Goal: Find contact information: Find contact information

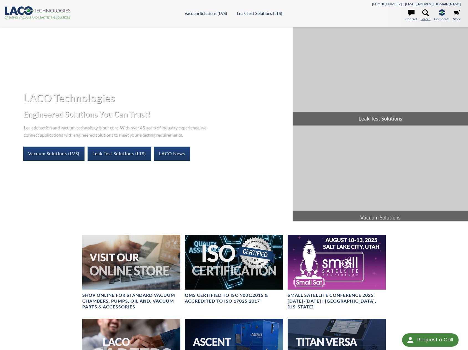
click at [426, 13] on icon at bounding box center [426, 12] width 7 height 7
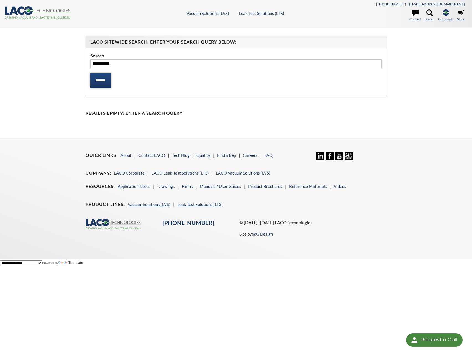
type input "**********"
click at [105, 81] on input "******" at bounding box center [100, 80] width 21 height 15
select select "Language Translate Widget"
click at [223, 155] on link "Find a Rep" at bounding box center [226, 155] width 19 height 5
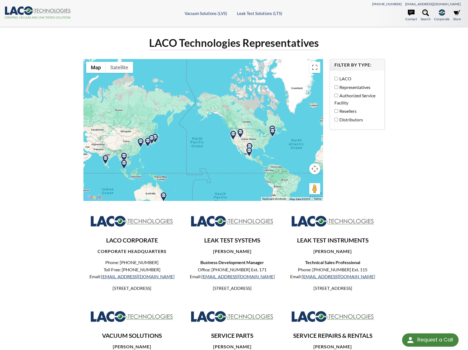
drag, startPoint x: 156, startPoint y: 136, endPoint x: 206, endPoint y: 145, distance: 50.4
click at [206, 145] on div at bounding box center [203, 130] width 240 height 142
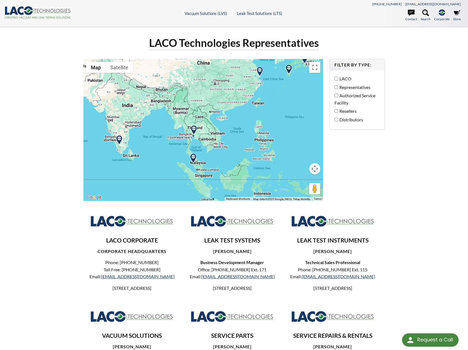
drag, startPoint x: 151, startPoint y: 143, endPoint x: 327, endPoint y: 84, distance: 186.2
click at [327, 84] on div "LACO Technologies Representatives ← Move left → Move right ↑ Move up ↓ Move dow…" at bounding box center [234, 221] width 308 height 371
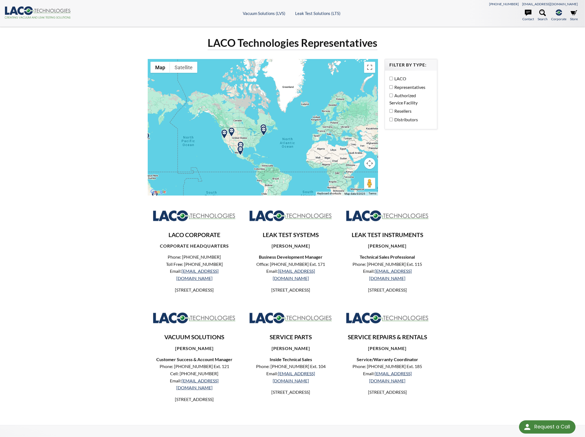
drag, startPoint x: 243, startPoint y: 136, endPoint x: 317, endPoint y: 151, distance: 74.5
click at [317, 151] on div at bounding box center [263, 127] width 230 height 137
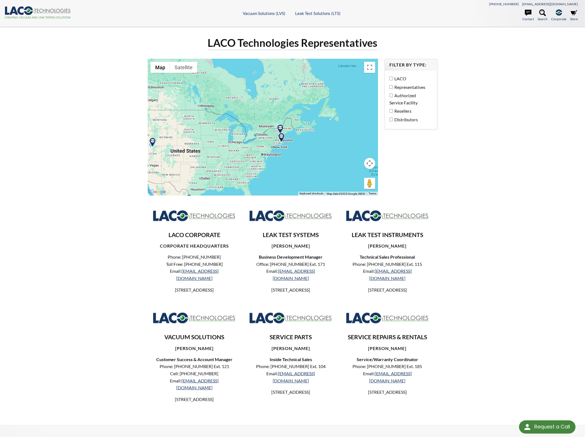
drag, startPoint x: 264, startPoint y: 147, endPoint x: 302, endPoint y: 156, distance: 38.7
click at [302, 156] on div at bounding box center [263, 127] width 230 height 137
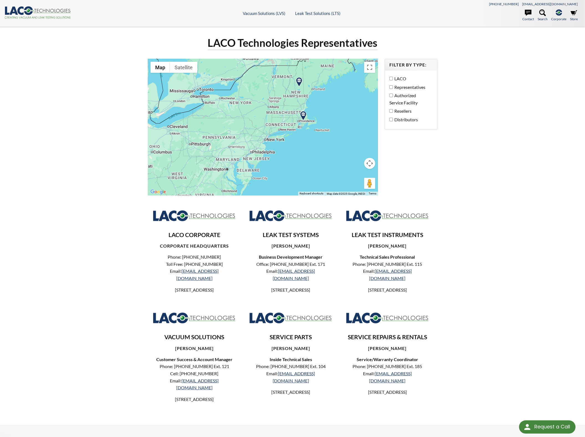
click at [302, 114] on img at bounding box center [304, 116] width 10 height 10
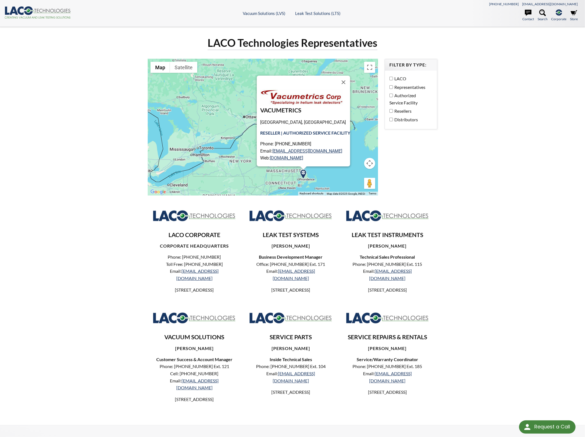
drag, startPoint x: 347, startPoint y: 82, endPoint x: 337, endPoint y: 93, distance: 14.2
click at [347, 82] on button "Close" at bounding box center [343, 82] width 13 height 13
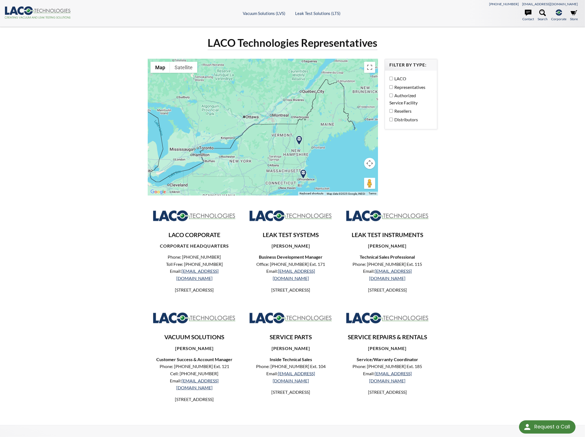
click at [296, 137] on img at bounding box center [299, 141] width 10 height 10
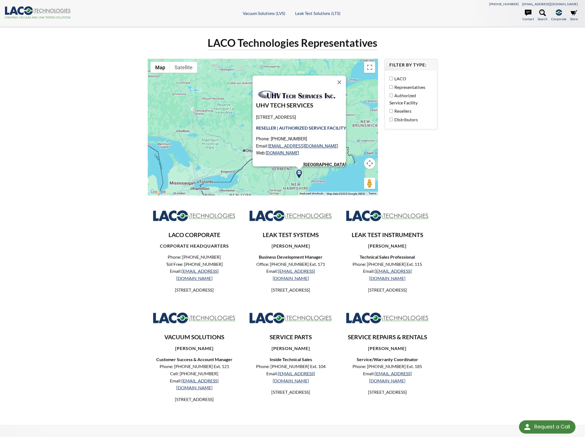
drag, startPoint x: 340, startPoint y: 80, endPoint x: 341, endPoint y: 83, distance: 4.1
click at [340, 80] on button "Close" at bounding box center [339, 82] width 13 height 13
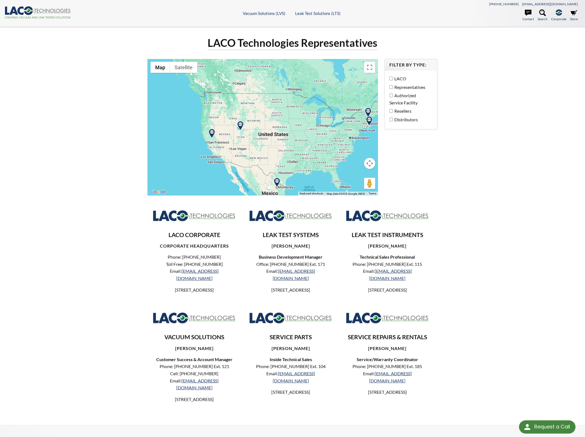
drag, startPoint x: 237, startPoint y: 165, endPoint x: 299, endPoint y: 123, distance: 75.4
click at [299, 123] on div at bounding box center [263, 127] width 230 height 137
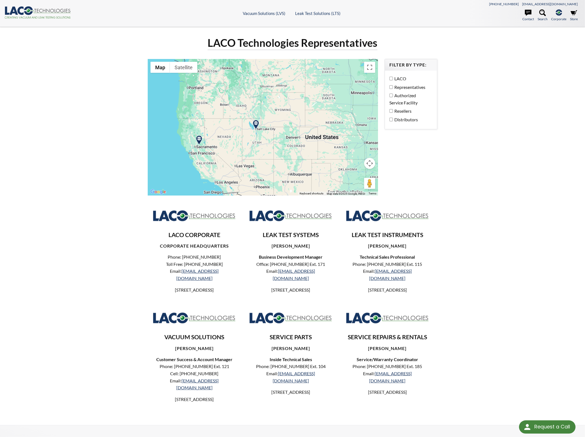
click at [254, 125] on img at bounding box center [256, 125] width 10 height 10
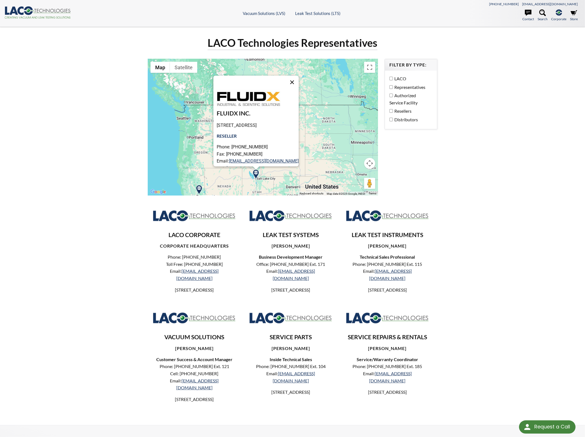
click at [299, 81] on button "Close" at bounding box center [292, 82] width 13 height 13
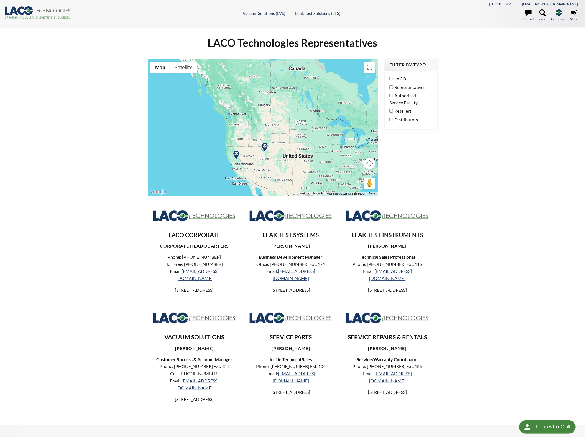
click at [236, 154] on img at bounding box center [236, 156] width 10 height 10
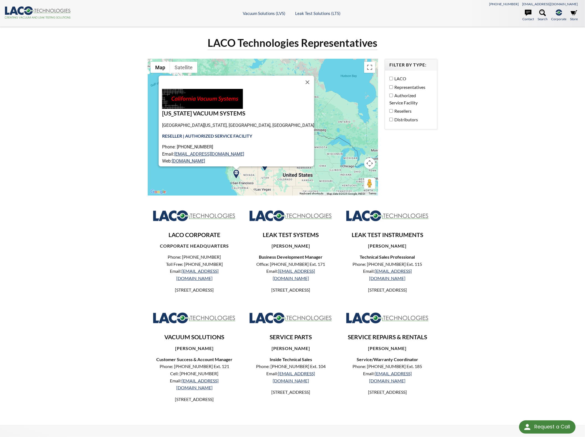
click at [301, 83] on button "Close" at bounding box center [307, 82] width 13 height 13
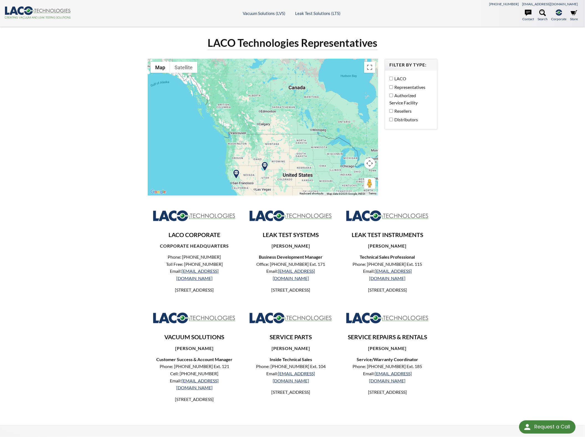
click at [263, 166] on img at bounding box center [265, 167] width 10 height 10
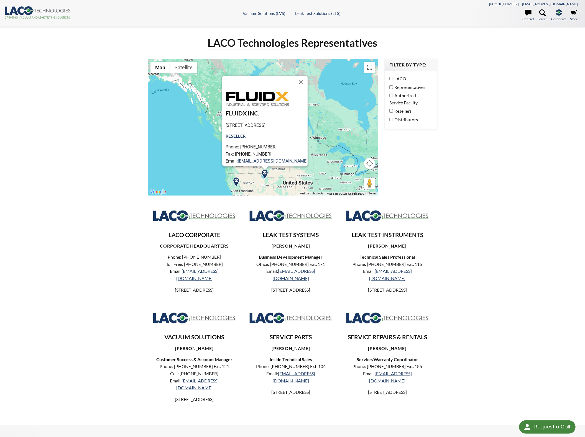
drag, startPoint x: 308, startPoint y: 85, endPoint x: 305, endPoint y: 96, distance: 11.2
click at [308, 85] on button "Close" at bounding box center [300, 82] width 13 height 13
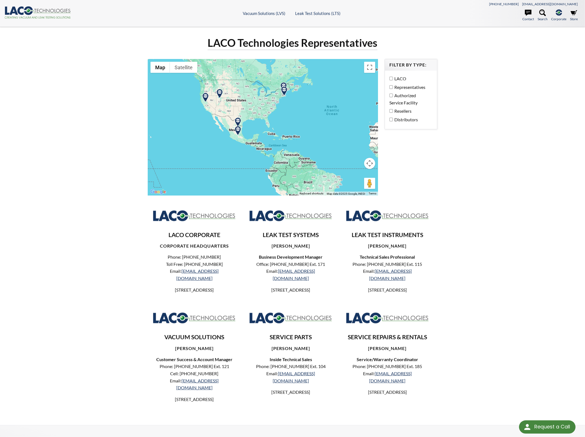
drag, startPoint x: 326, startPoint y: 155, endPoint x: 249, endPoint y: 85, distance: 104.2
click at [249, 85] on div at bounding box center [263, 127] width 230 height 137
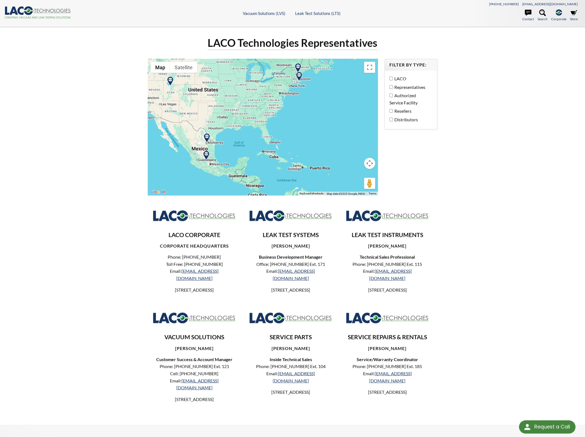
click at [207, 139] on img at bounding box center [207, 138] width 10 height 10
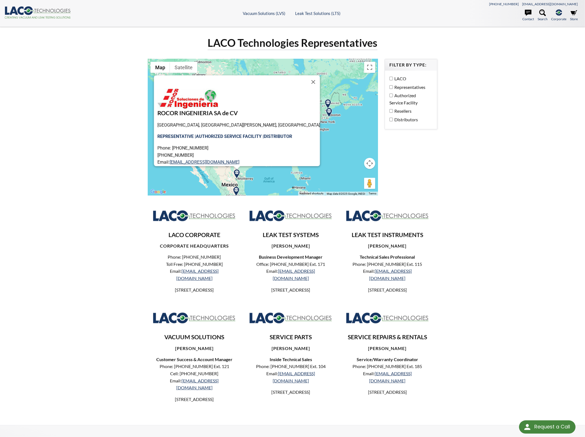
click at [235, 189] on img at bounding box center [236, 192] width 10 height 10
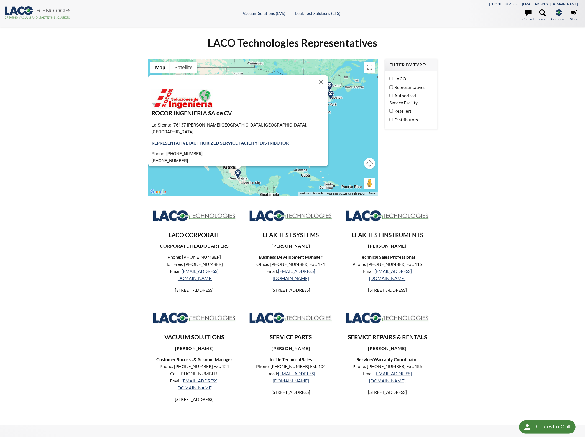
drag, startPoint x: 304, startPoint y: 81, endPoint x: 311, endPoint y: 89, distance: 10.4
click at [315, 81] on button "Close" at bounding box center [321, 81] width 13 height 13
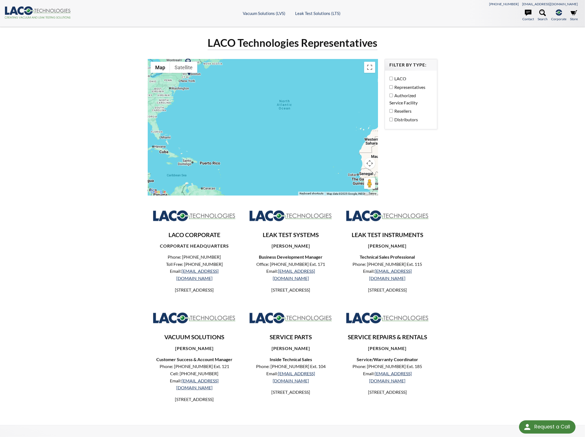
drag, startPoint x: 338, startPoint y: 139, endPoint x: 196, endPoint y: 116, distance: 144.7
click at [196, 116] on div at bounding box center [263, 127] width 230 height 137
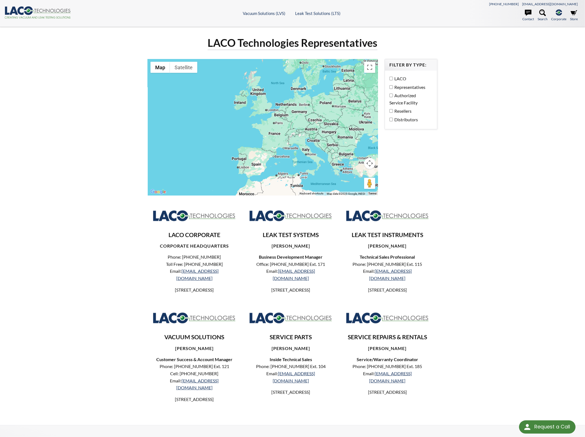
drag, startPoint x: 265, startPoint y: 133, endPoint x: 122, endPoint y: 211, distance: 163.3
click at [122, 211] on div "LACO Technologies Representatives ← Move left → Move right ↑ Move up ↓ Move dow…" at bounding box center [292, 226] width 355 height 380
click at [296, 113] on img at bounding box center [296, 112] width 10 height 10
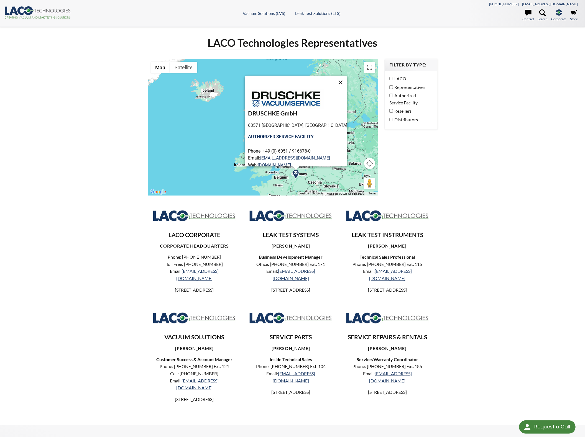
click at [334, 85] on button "Close" at bounding box center [340, 82] width 13 height 13
